Goal: Task Accomplishment & Management: Manage account settings

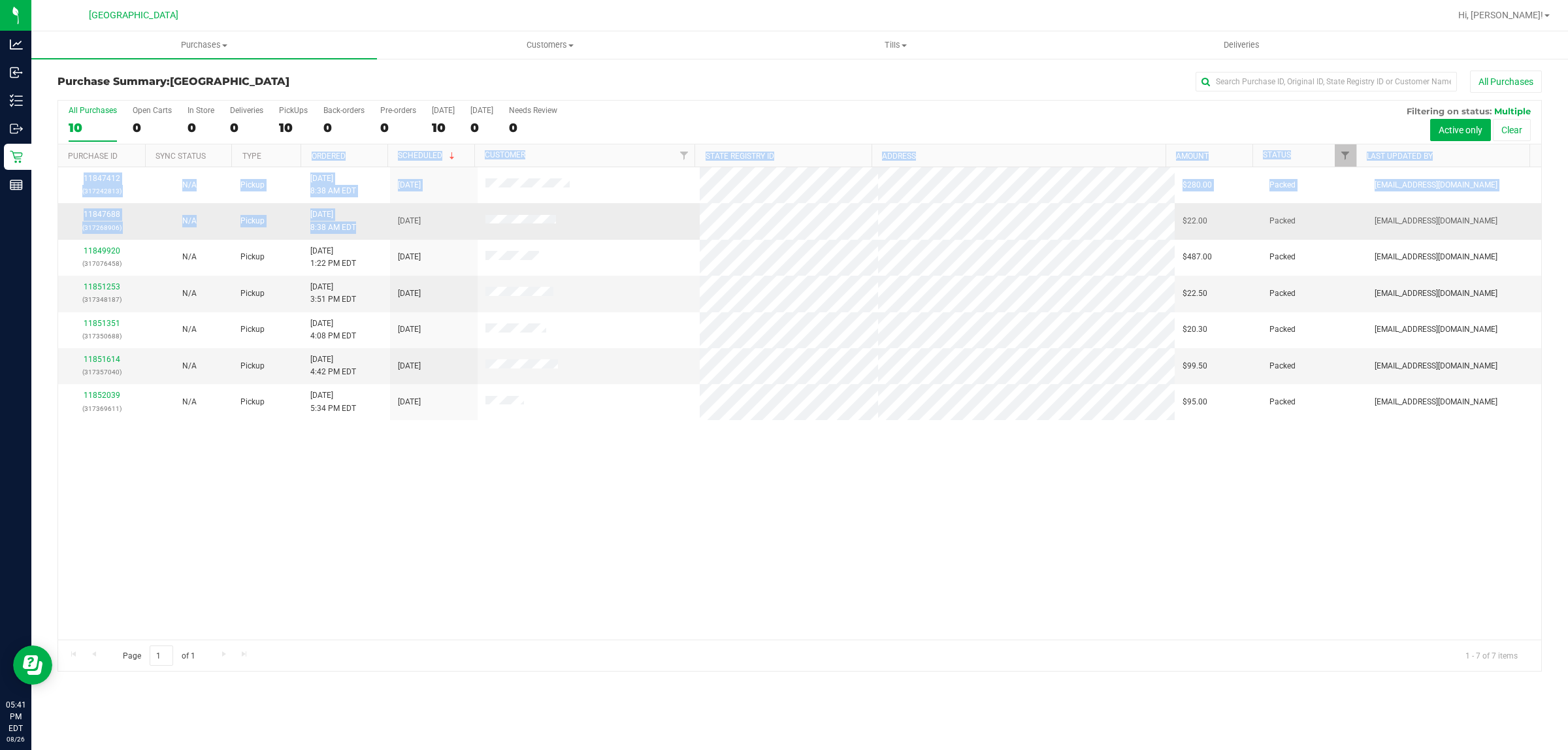
drag, startPoint x: 285, startPoint y: 165, endPoint x: 365, endPoint y: 214, distance: 93.8
click at [365, 214] on div "All Purchases 10 Open Carts 0 In Store 0 Deliveries 0 PickUps 10 Back-orders 0 …" at bounding box center [799, 385] width 1485 height 572
drag, startPoint x: 365, startPoint y: 214, endPoint x: 365, endPoint y: 222, distance: 8.0
click at [365, 219] on td "[DATE] 8:38 AM EDT" at bounding box center [346, 221] width 88 height 36
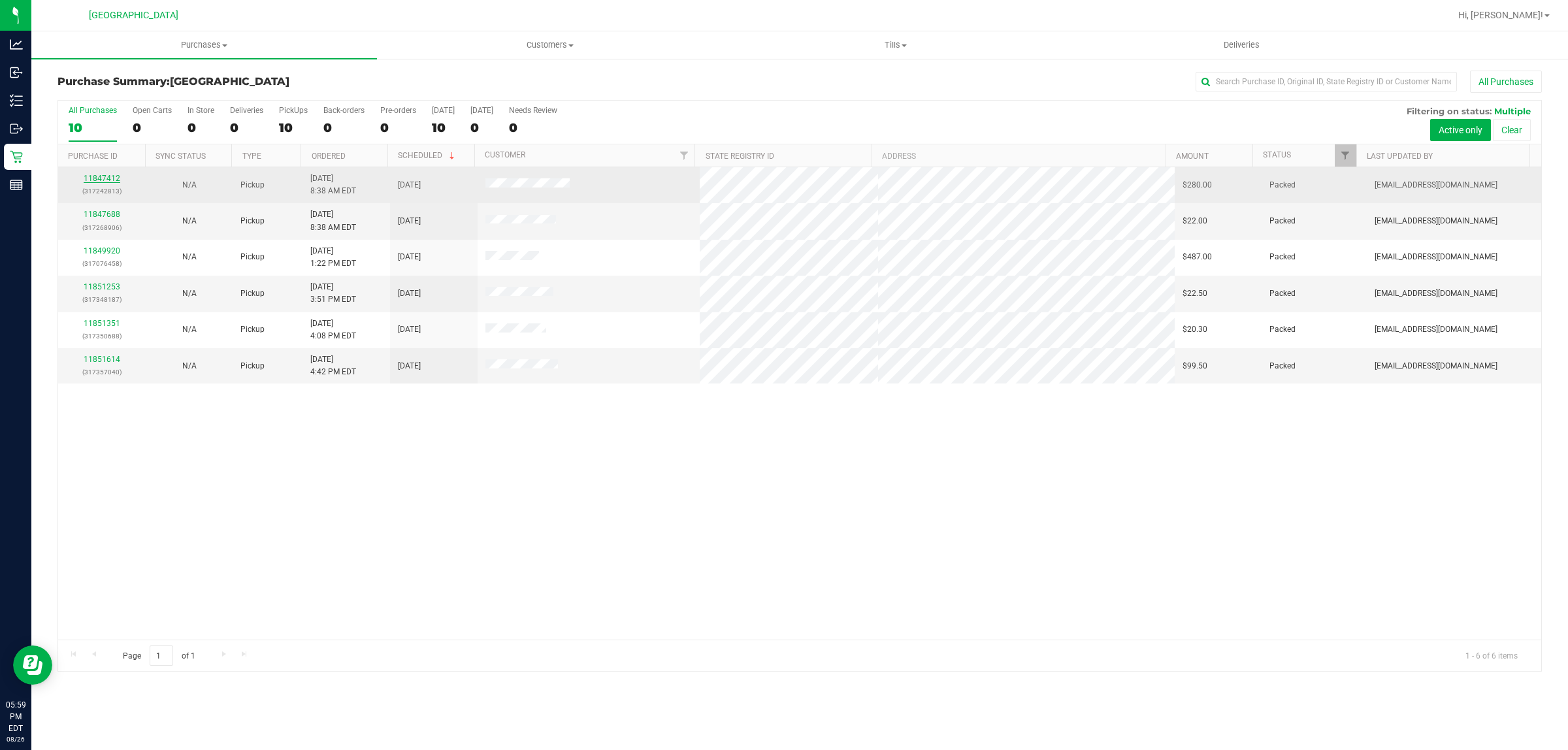
click at [108, 180] on link "11847412" at bounding box center [101, 177] width 37 height 9
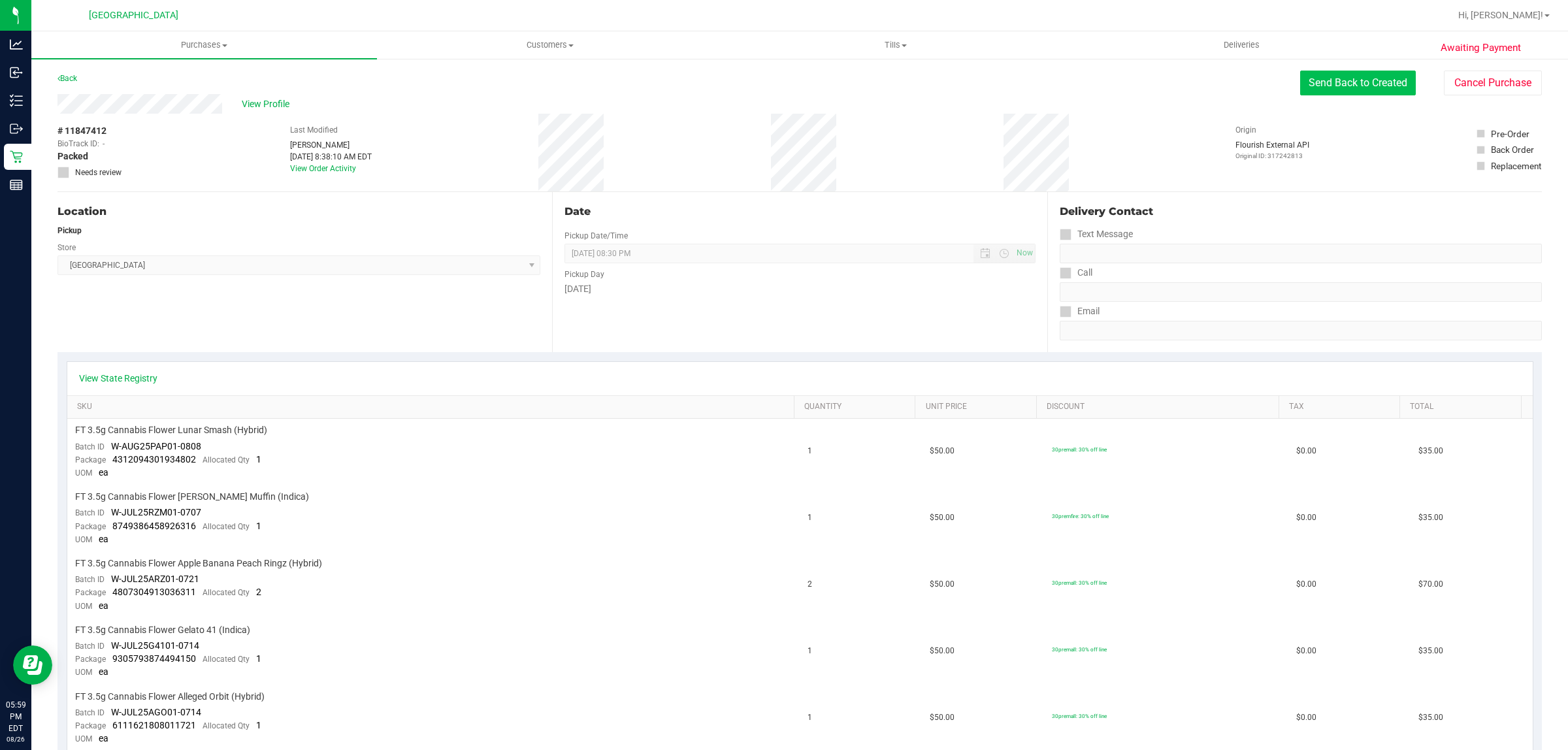
click at [1317, 83] on button "Send Back to Created" at bounding box center [1357, 83] width 115 height 25
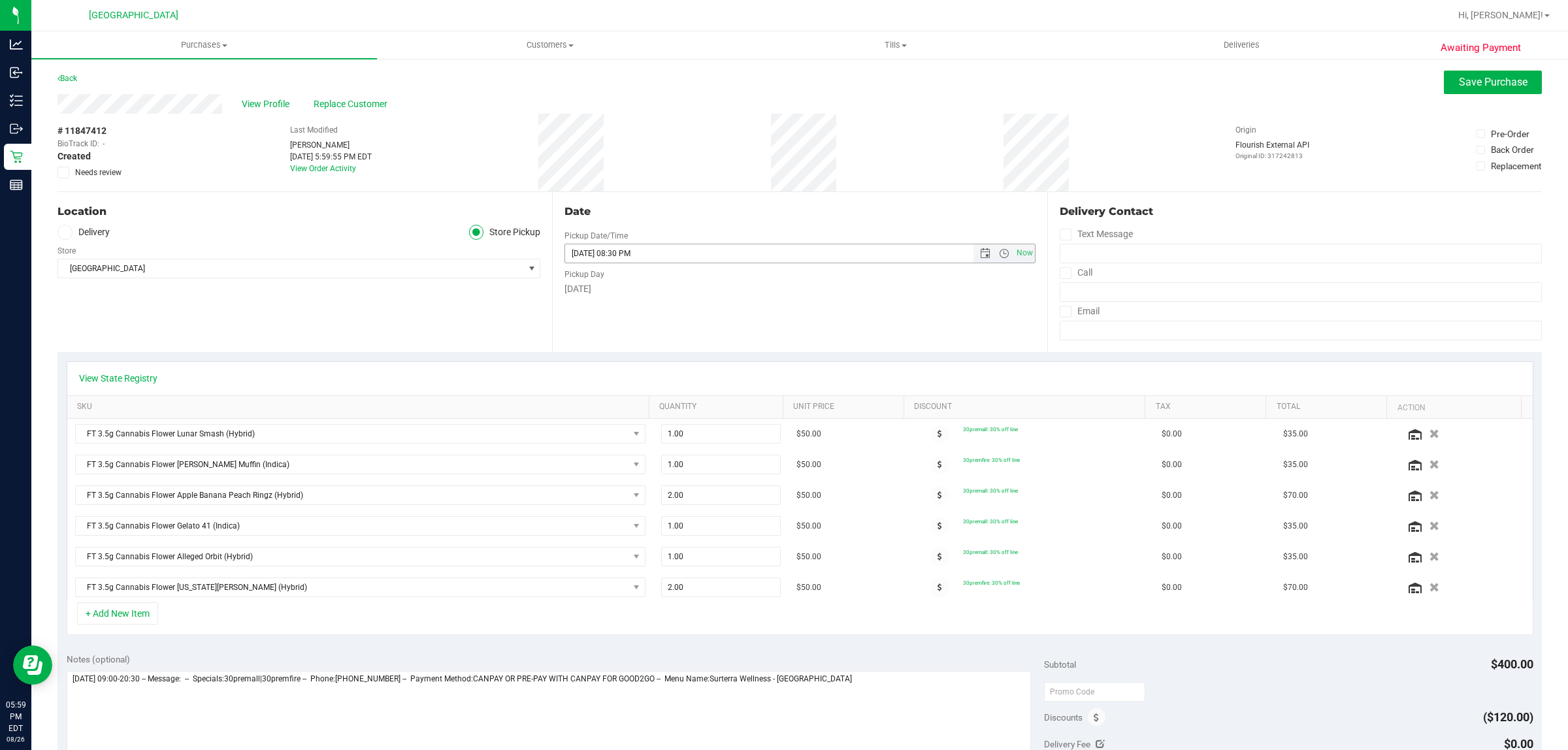
click at [980, 255] on span "Open the date view" at bounding box center [985, 253] width 11 height 11
click at [628, 405] on link "27" at bounding box center [630, 406] width 19 height 20
type input "[DATE] 08:30 PM"
click at [1458, 79] on span "Save Purchase" at bounding box center [1493, 82] width 69 height 12
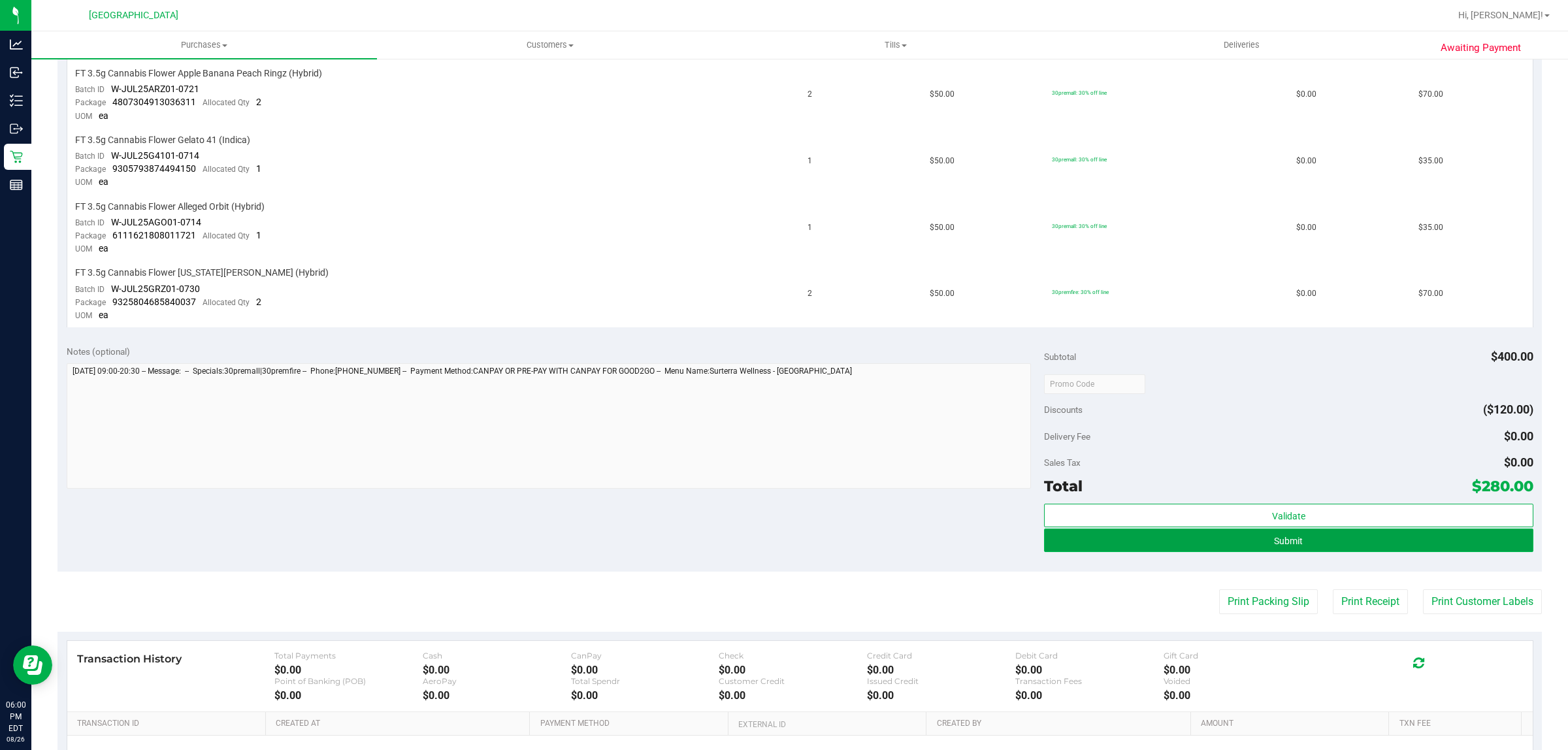
click at [1227, 531] on button "Submit" at bounding box center [1287, 540] width 488 height 24
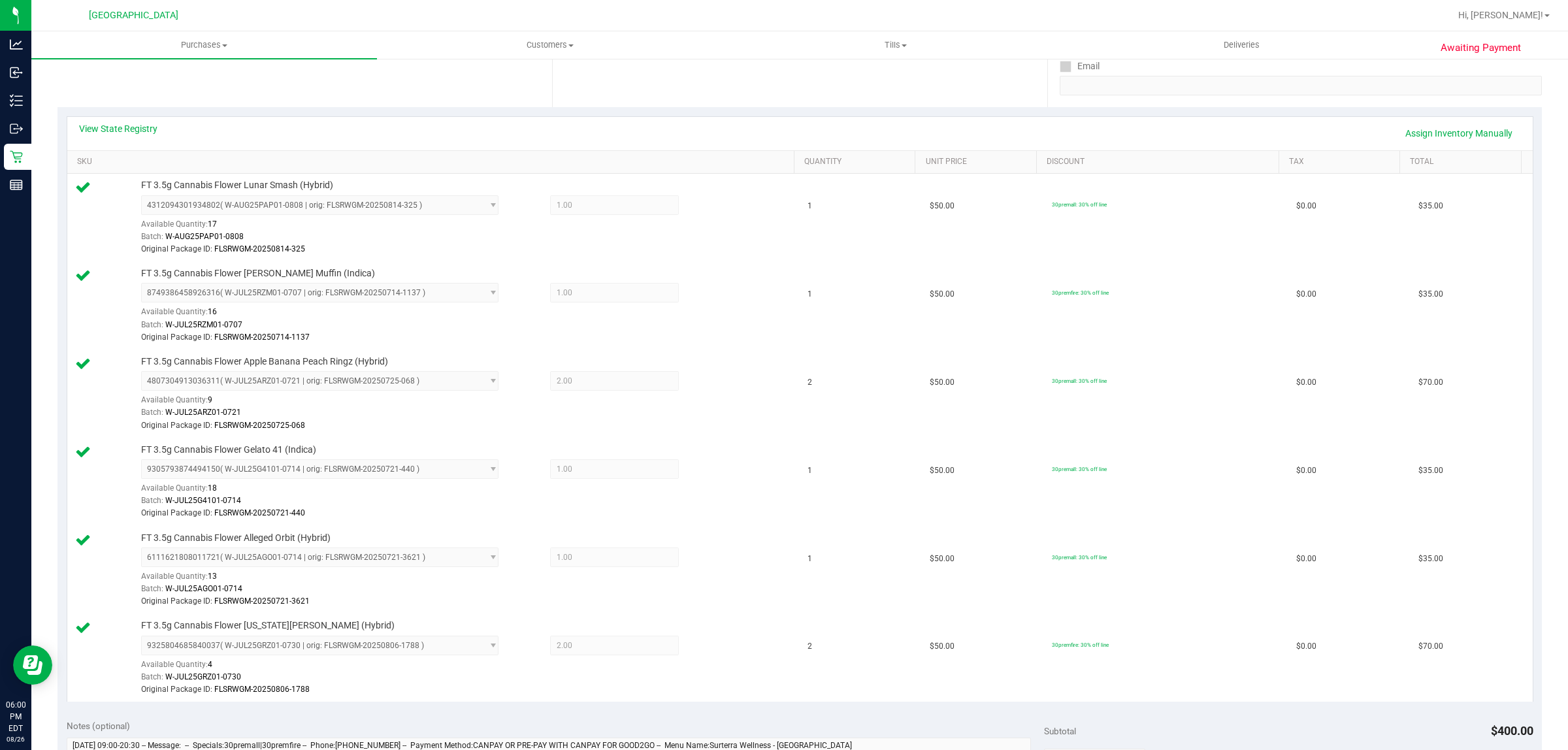
scroll to position [572, 0]
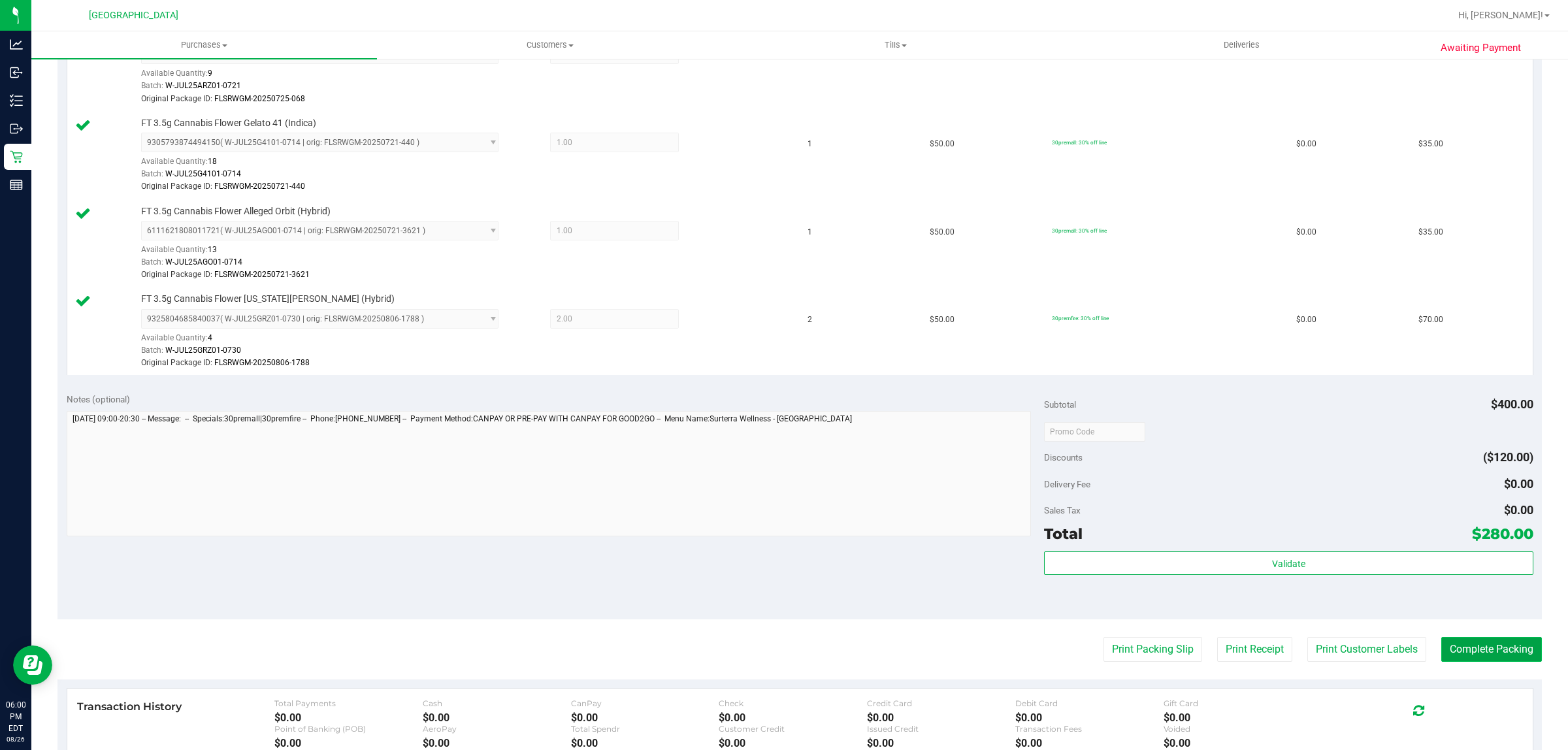
click at [1465, 647] on button "Complete Packing" at bounding box center [1491, 649] width 101 height 25
